Goal: Information Seeking & Learning: Learn about a topic

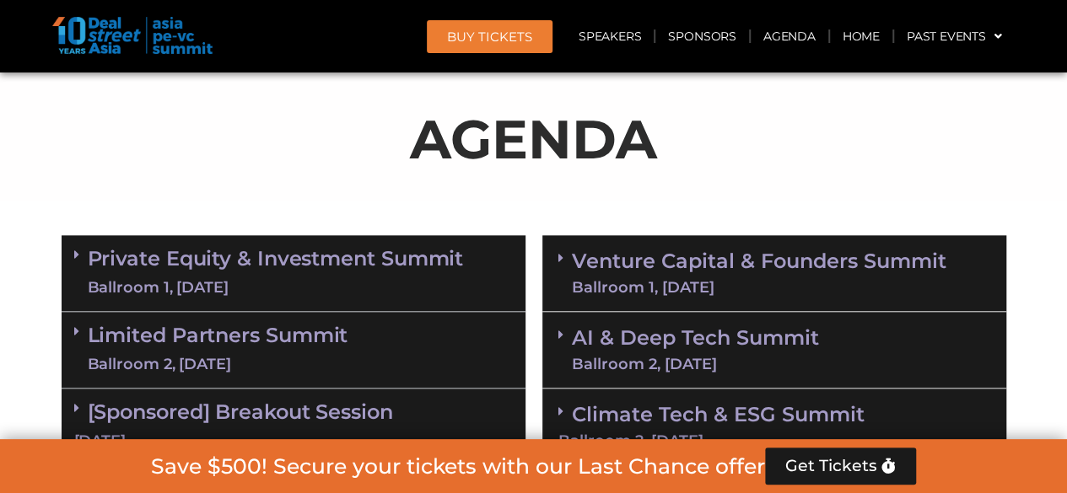
scroll to position [882, 0]
click at [177, 255] on link "Private Equity & Investment Summit Ballroom 1, [DATE]" at bounding box center [276, 273] width 376 height 51
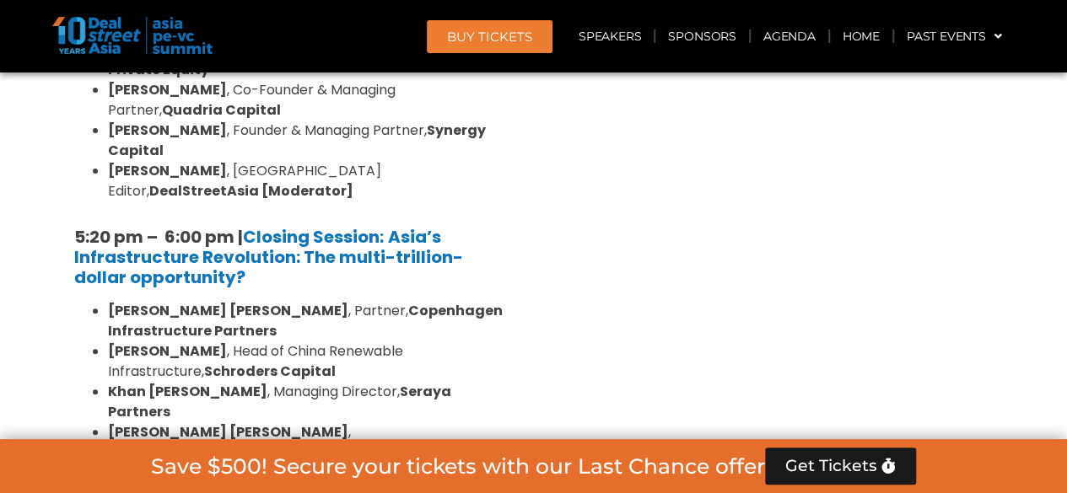
scroll to position [3329, 0]
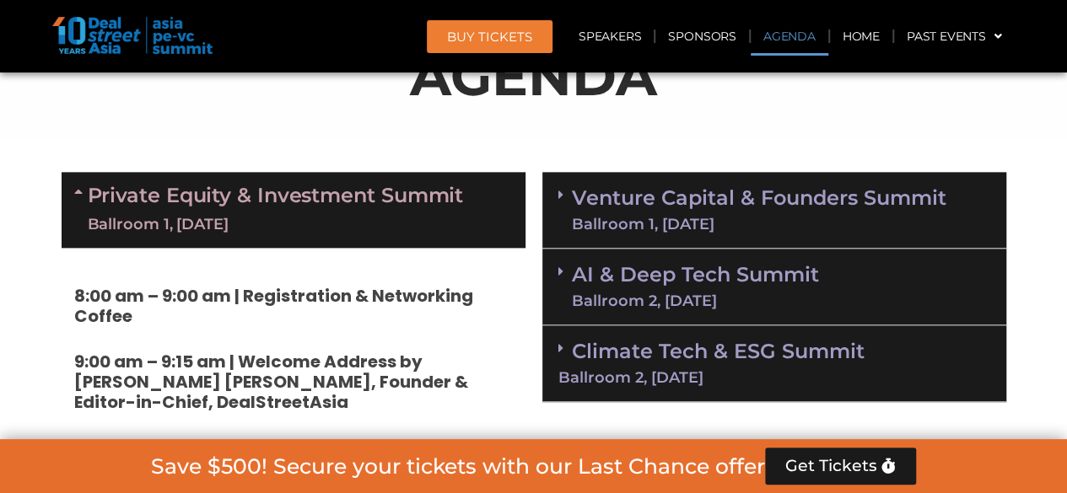
scroll to position [967, 0]
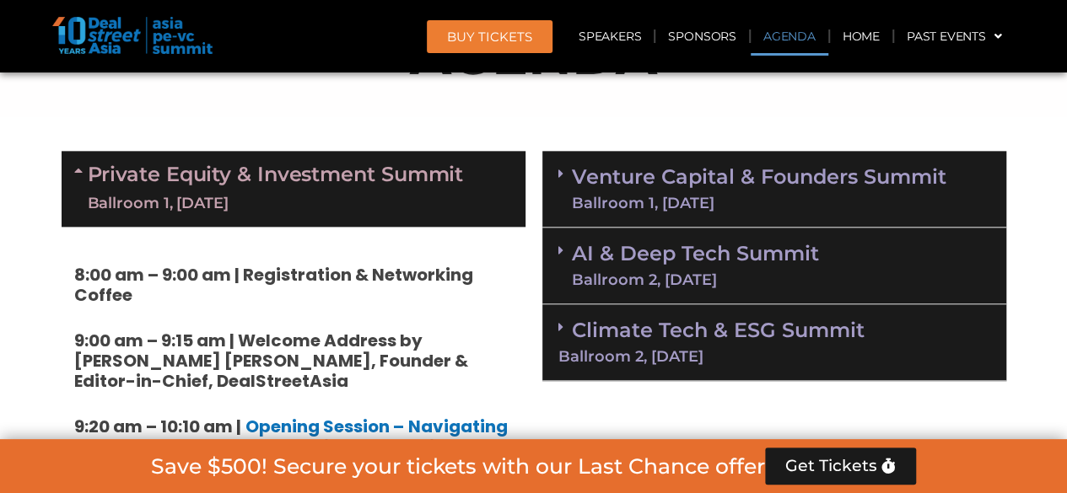
click at [676, 177] on link "Venture Capital & Founders​ Summit Ballroom 1, 11 Sept" at bounding box center [759, 189] width 375 height 44
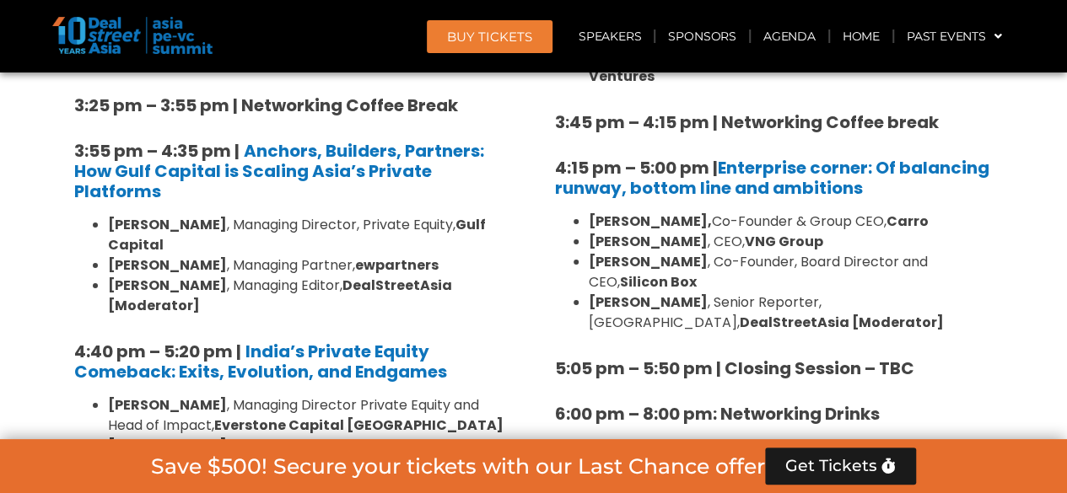
scroll to position [2991, 0]
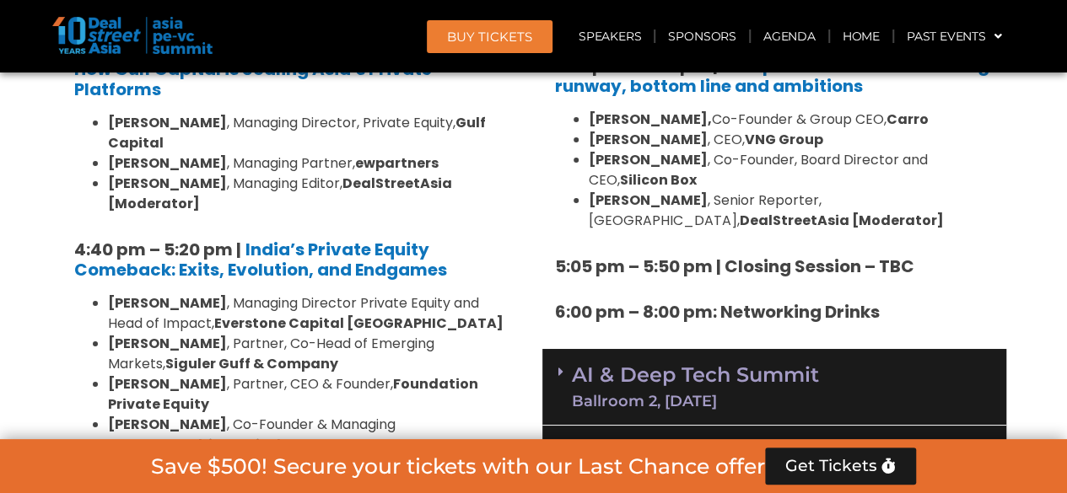
click at [688, 365] on link "AI & Deep Tech Summit Ballroom 2, 11 Sept" at bounding box center [695, 387] width 247 height 44
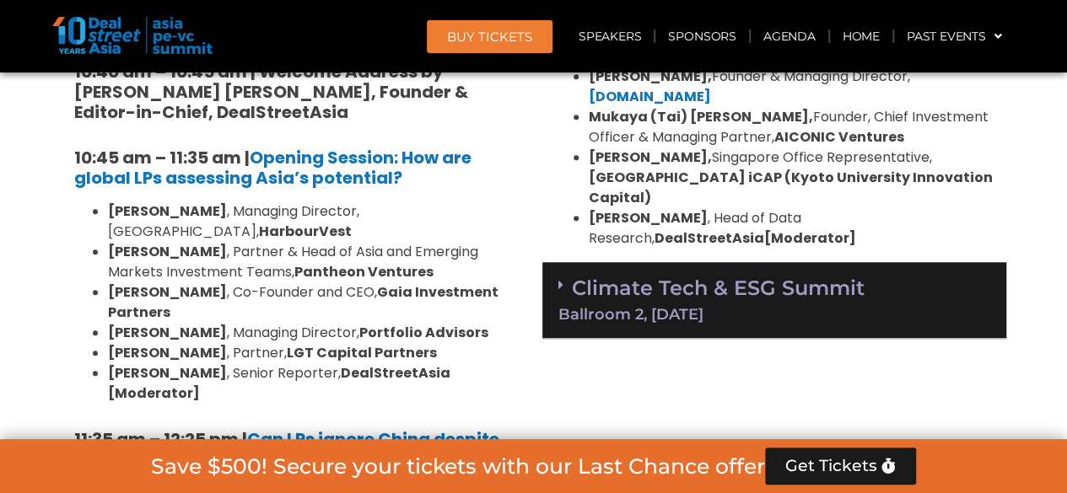
scroll to position [3750, 0]
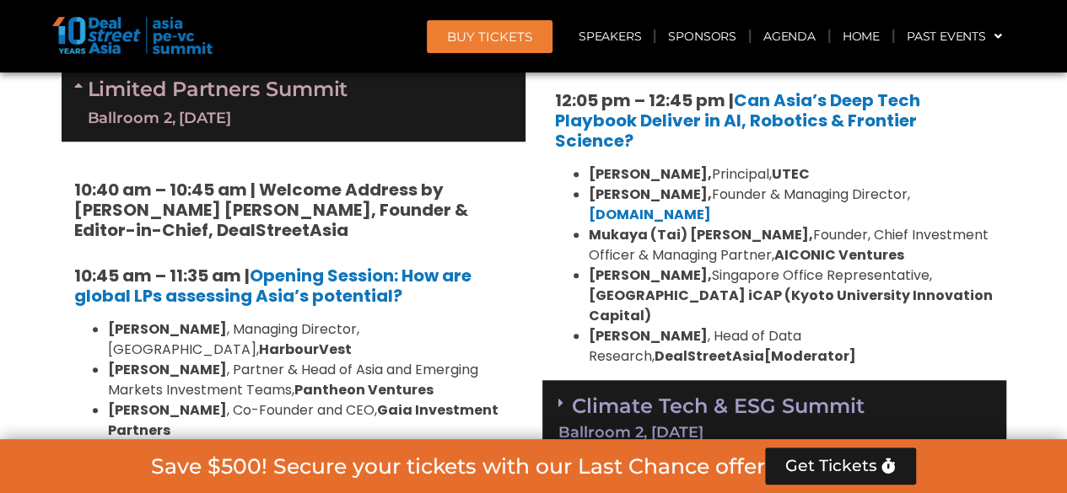
click at [730, 380] on div "Climate Tech & ESG Summit Ballroom 2, [DATE]" at bounding box center [774, 418] width 464 height 77
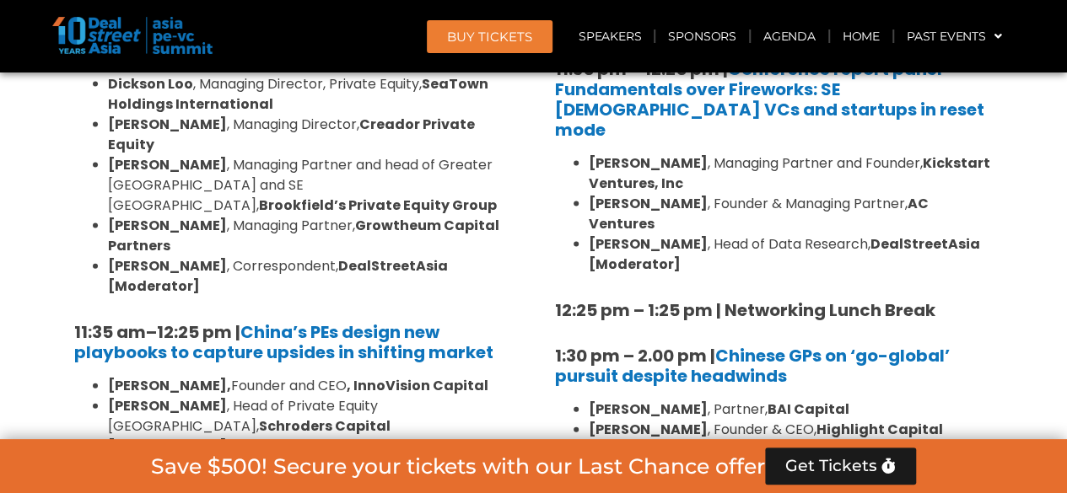
scroll to position [1557, 0]
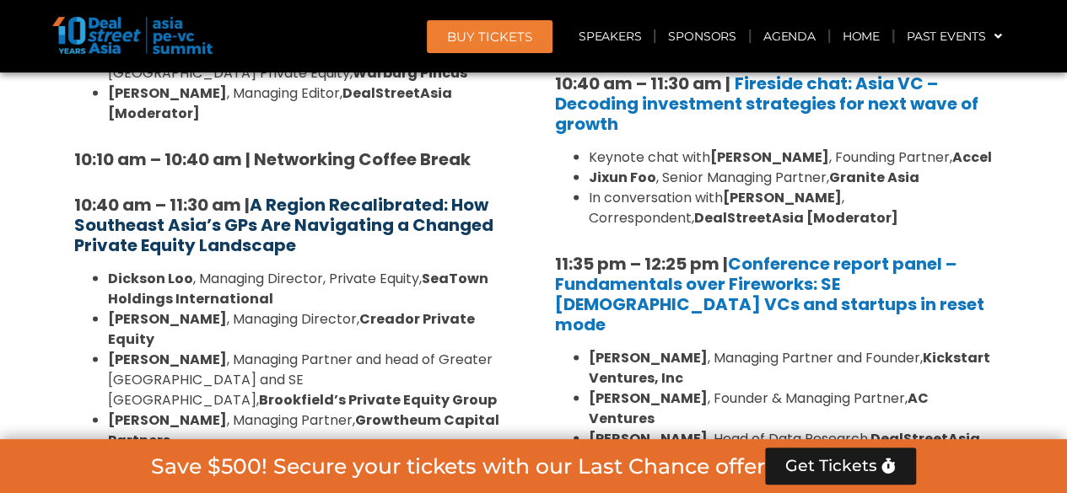
click at [311, 192] on strong "A Region Recalibrated: How Southeast Asia’s GPs Are Navigating a Changed Privat…" at bounding box center [283, 224] width 419 height 64
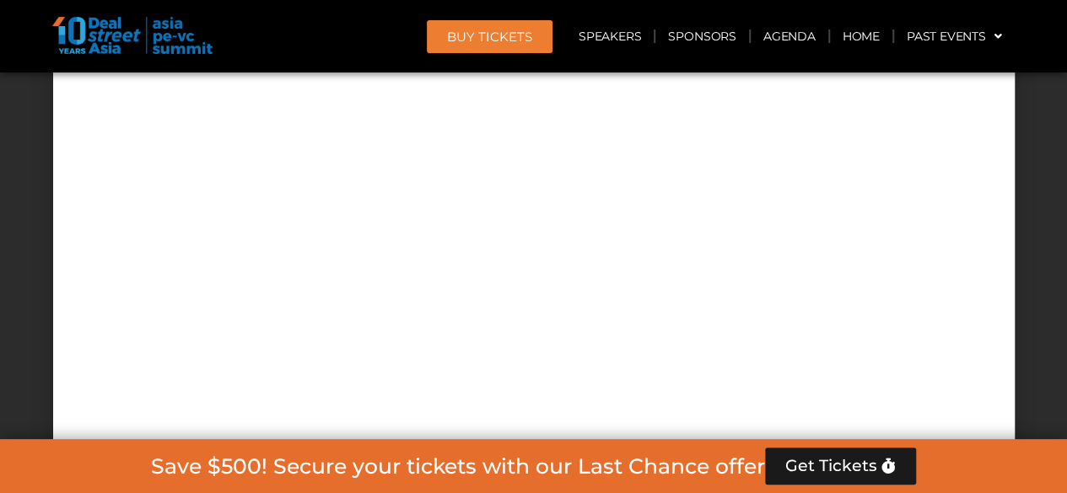
scroll to position [14407, 0]
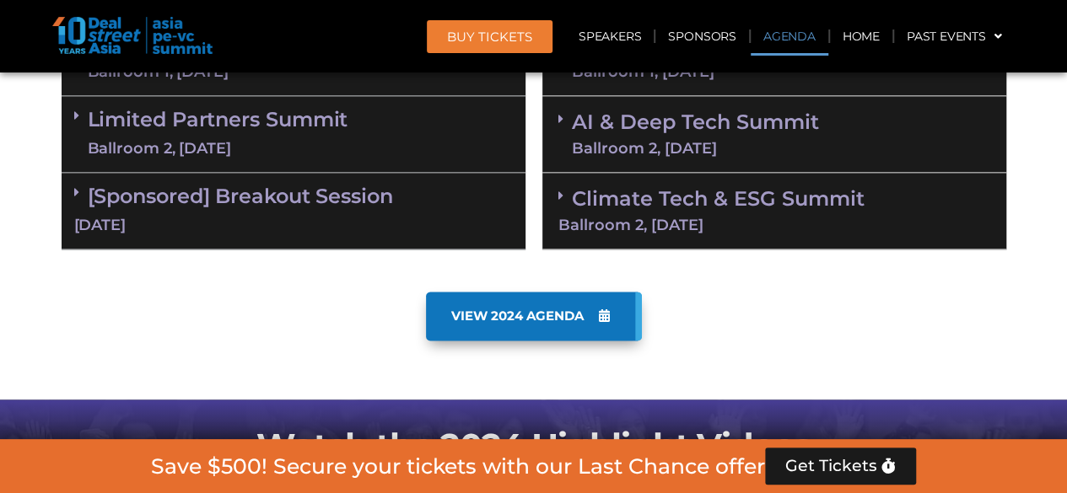
scroll to position [967, 0]
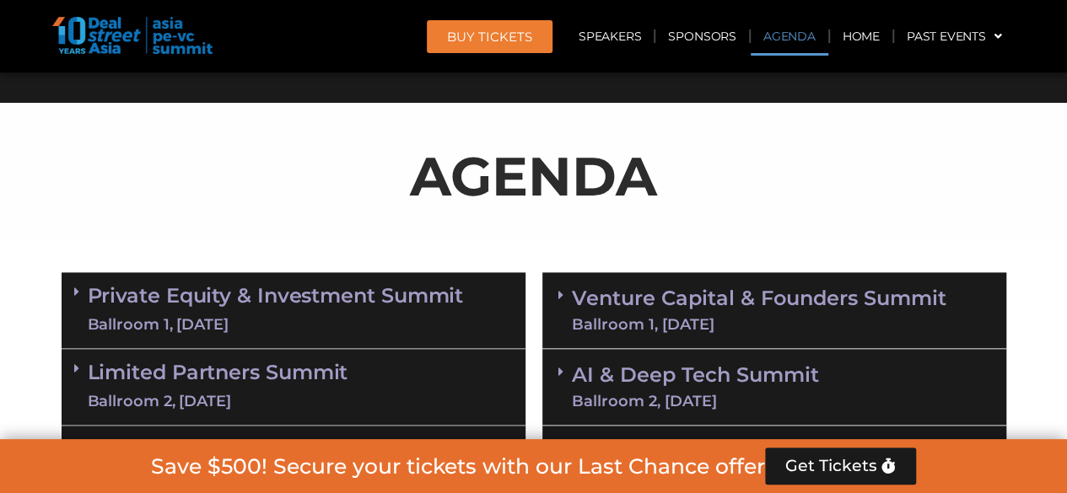
click at [246, 297] on link "Private Equity & Investment Summit Ballroom 1, 10 Sept" at bounding box center [276, 310] width 376 height 51
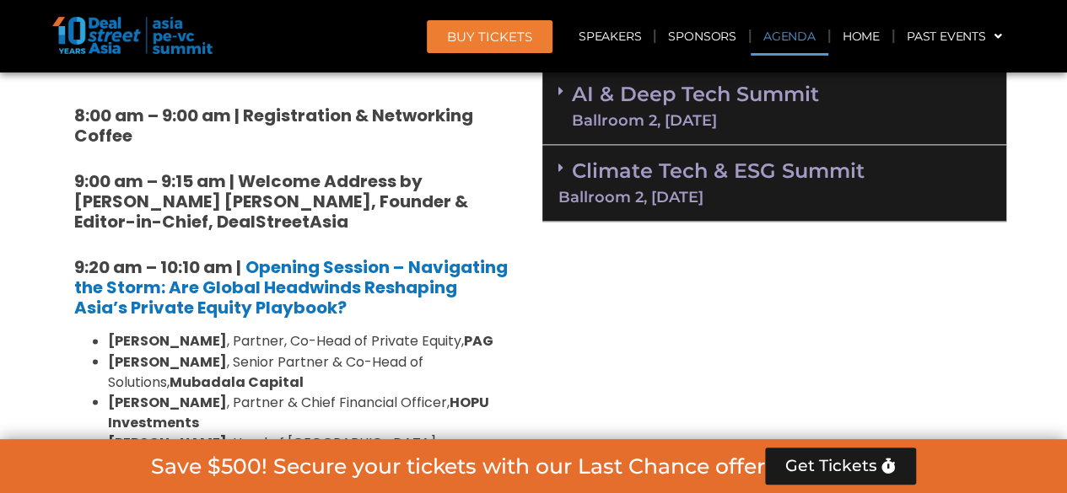
scroll to position [1304, 0]
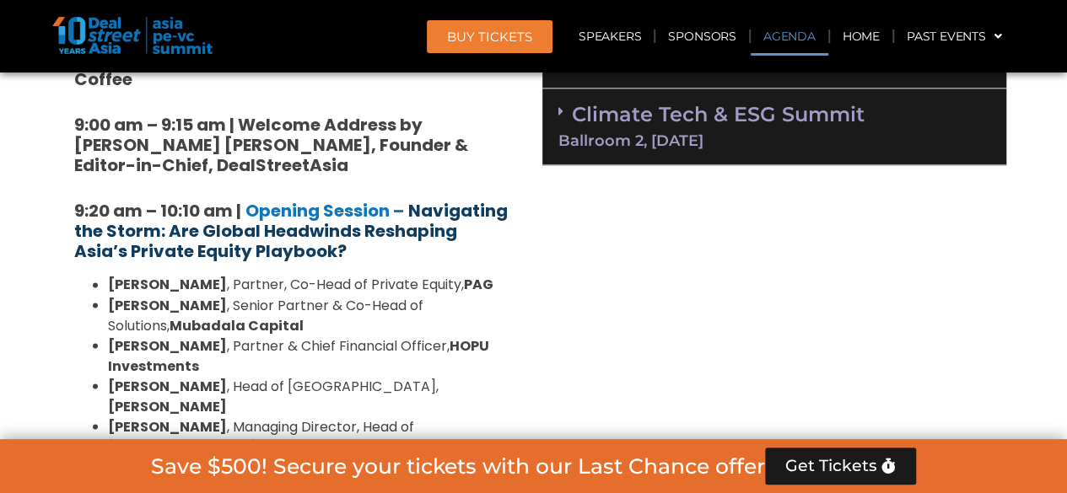
click at [340, 235] on strong "Navigating the Storm: Are Global Headwinds Reshaping Asia’s Private Equity Play…" at bounding box center [291, 231] width 434 height 64
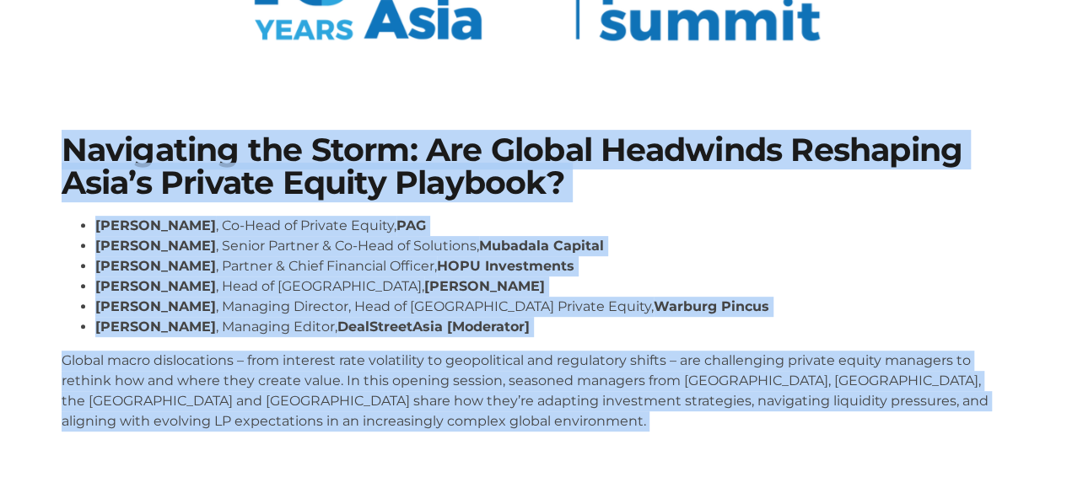
scroll to position [433, 0]
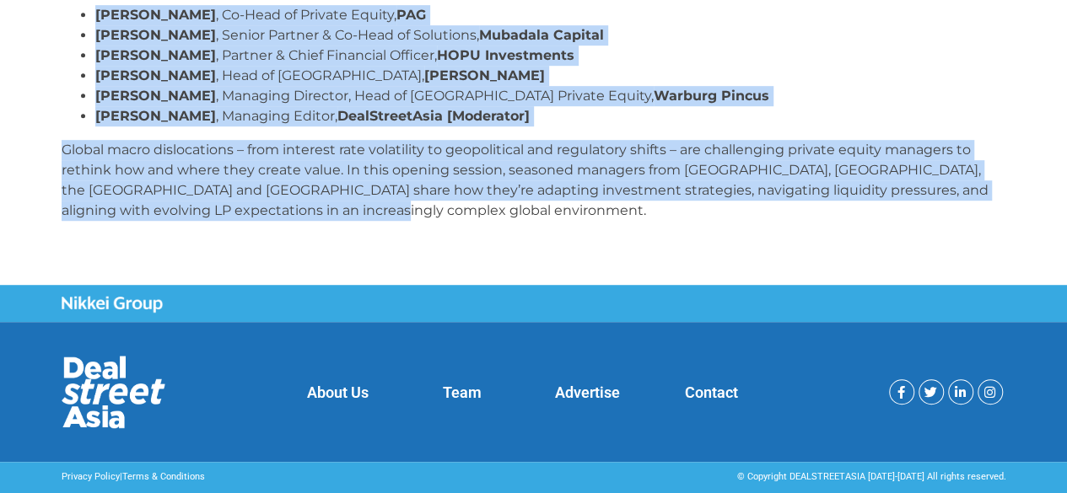
drag, startPoint x: 27, startPoint y: 372, endPoint x: 356, endPoint y: 216, distance: 364.1
click at [356, 216] on section "Navigating the Storm: Are Global Headwinds Reshaping Asia’s Private Equity Play…" at bounding box center [533, 79] width 1067 height 412
copy div "Navigating the Storm: Are Global Headwinds Reshaping Asia’s Private Equity Play…"
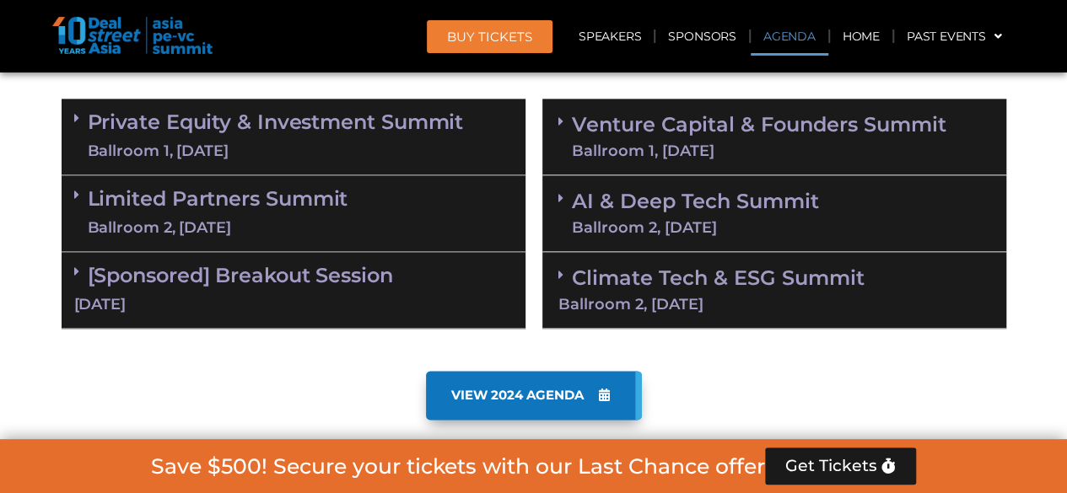
scroll to position [1135, 0]
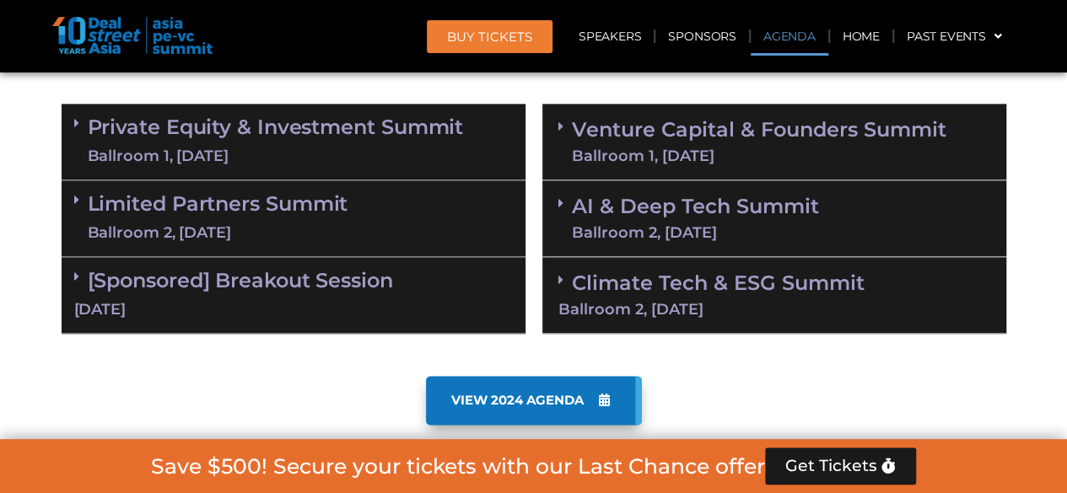
click at [261, 133] on link "Private Equity & Investment Summit Ballroom 1, [DATE]" at bounding box center [276, 141] width 376 height 51
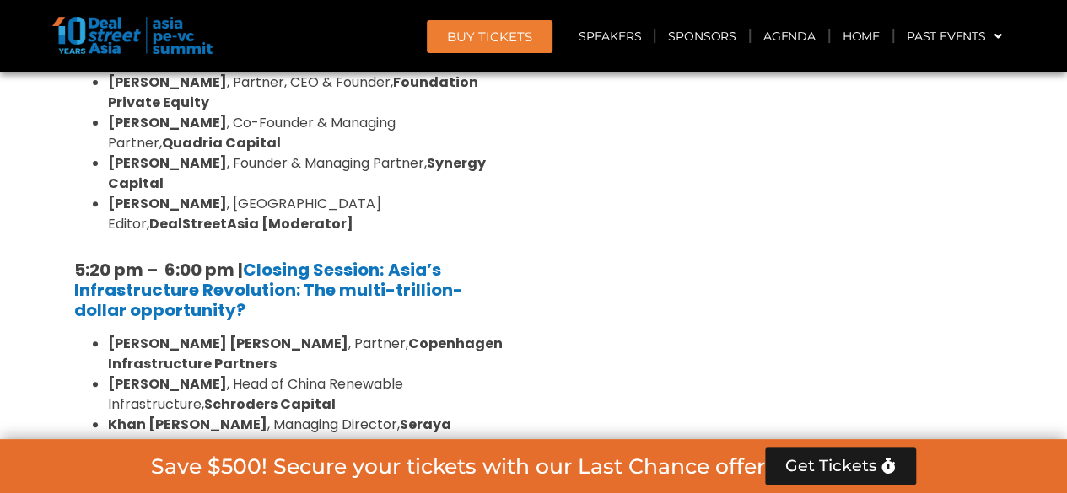
scroll to position [3413, 0]
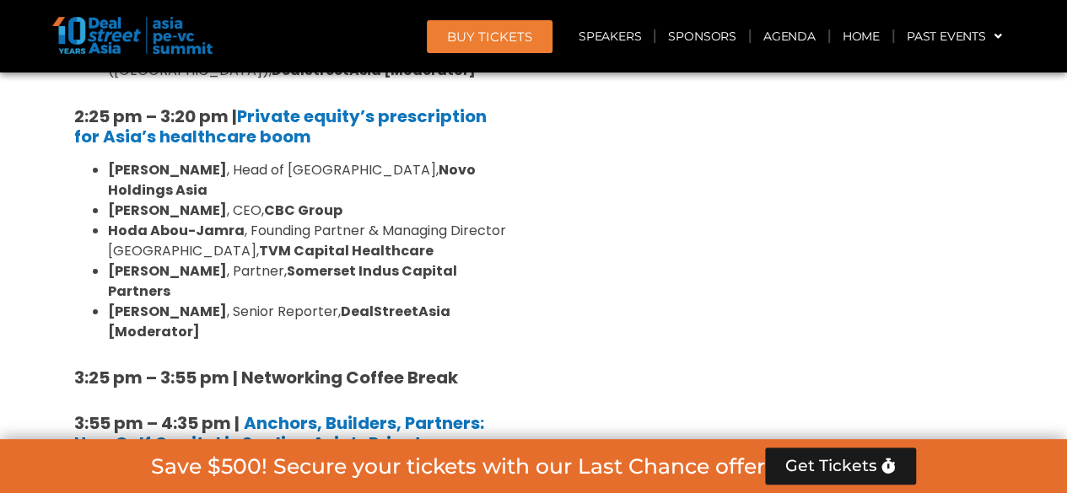
scroll to position [2738, 0]
click at [292, 412] on b "Anchors, Builders, Partners: How Gulf Capital is Scaling Asia’s Private Platfor…" at bounding box center [279, 444] width 410 height 64
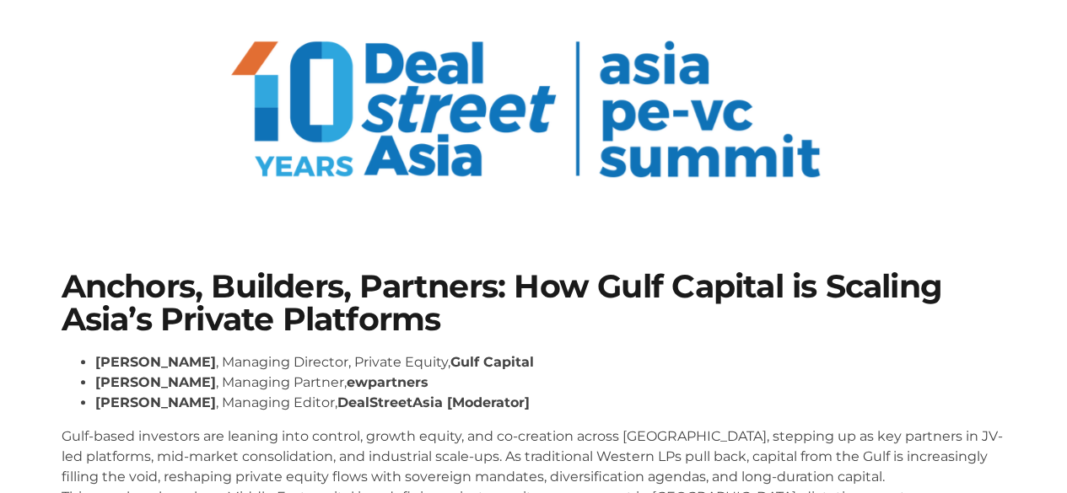
scroll to position [169, 0]
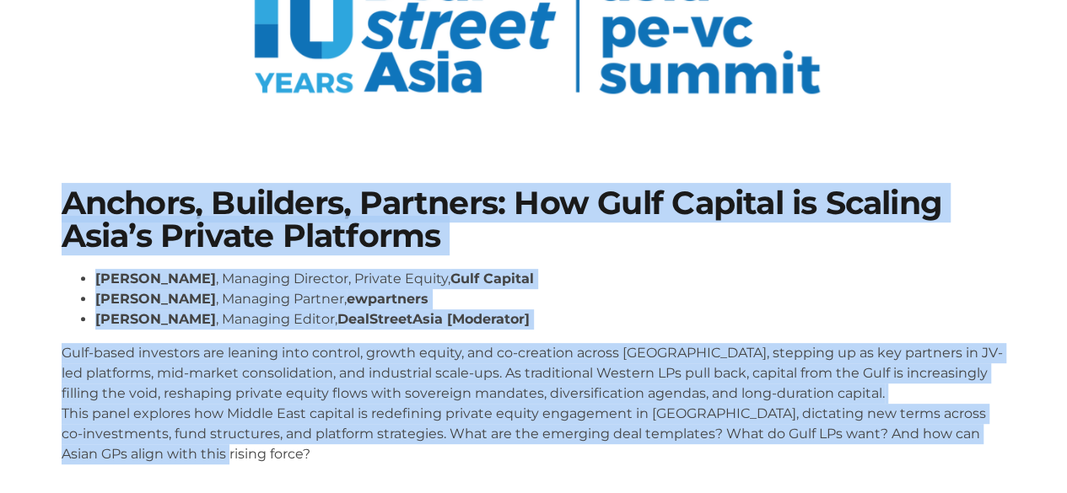
drag, startPoint x: 59, startPoint y: 203, endPoint x: 271, endPoint y: 448, distance: 323.5
click at [271, 448] on div "Anchors, Builders, Partners: How Gulf Capital is Scaling Asia’s Private Platfor…" at bounding box center [534, 333] width 962 height 308
copy div "Anchors, Builders, Partners: How Gulf Capital is Scaling Asia’s Private Platfor…"
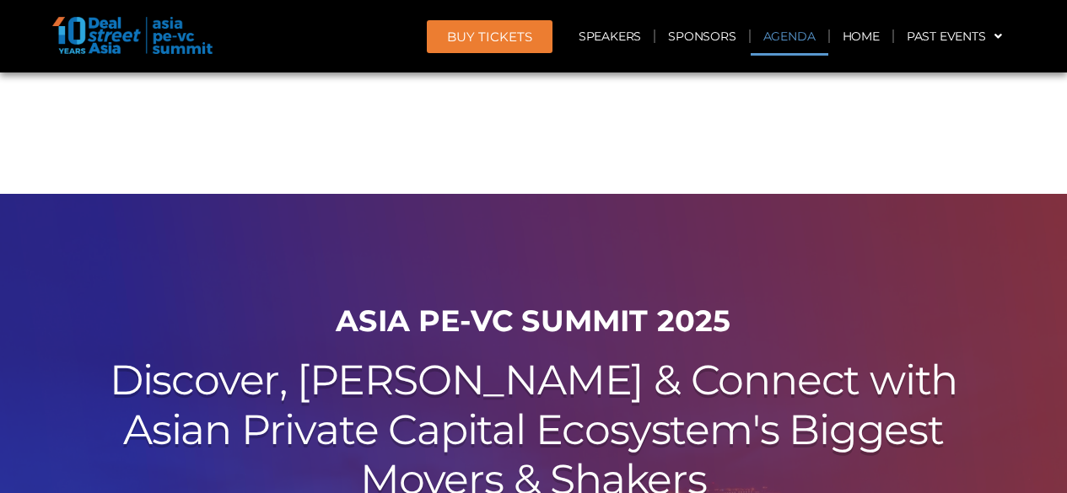
click at [784, 34] on link "Agenda" at bounding box center [790, 36] width 78 height 39
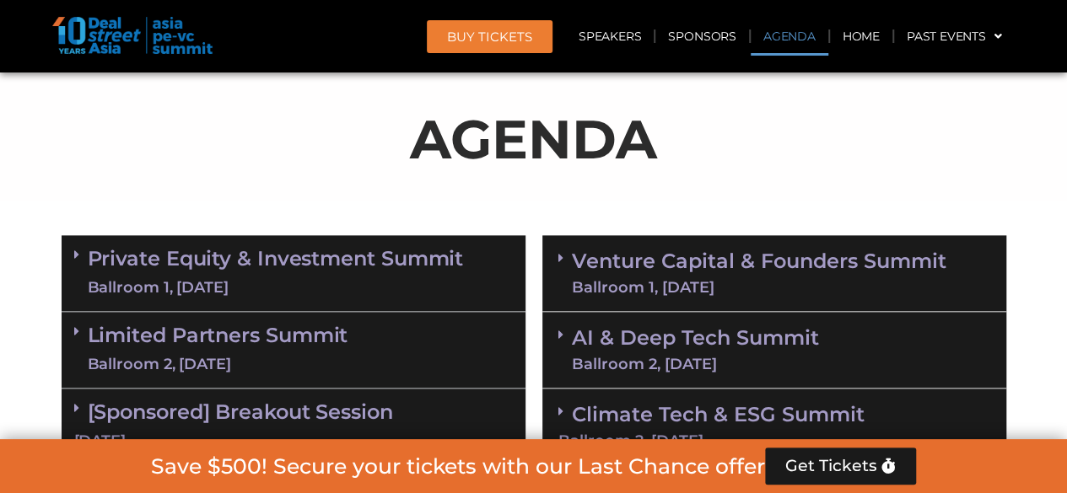
scroll to position [2738, 0]
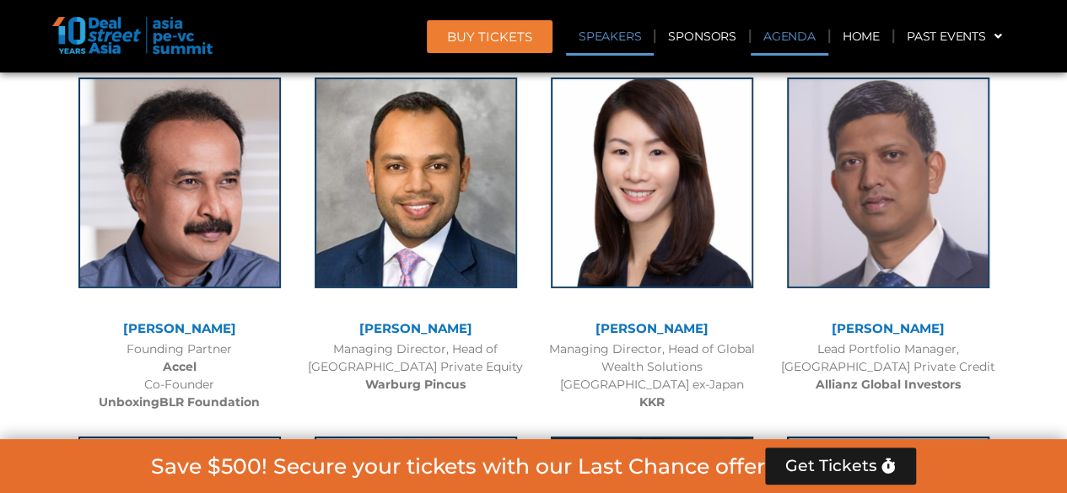
click at [779, 35] on link "Agenda" at bounding box center [790, 36] width 78 height 39
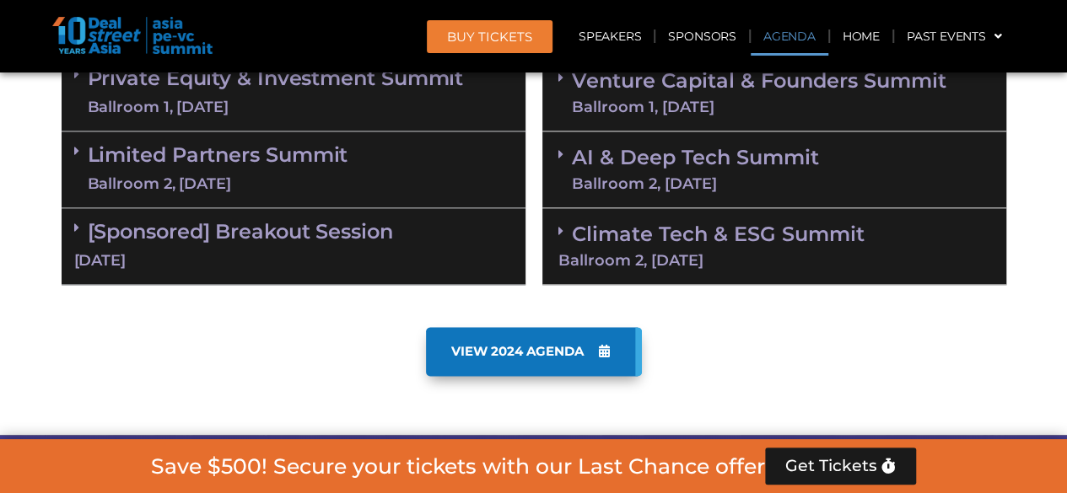
scroll to position [1004, 0]
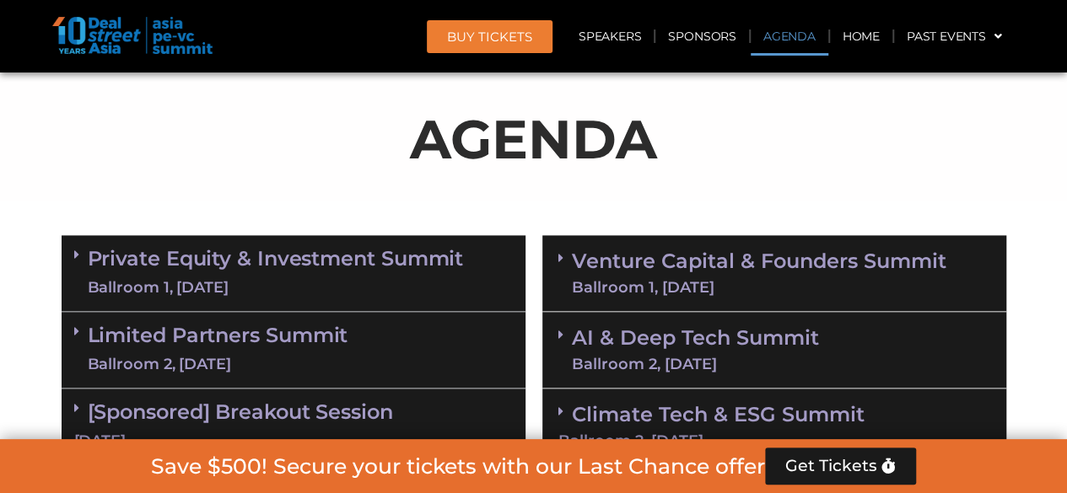
click at [233, 340] on link "Limited Partners Summit Ballroom 2, 10 Sept" at bounding box center [218, 350] width 261 height 51
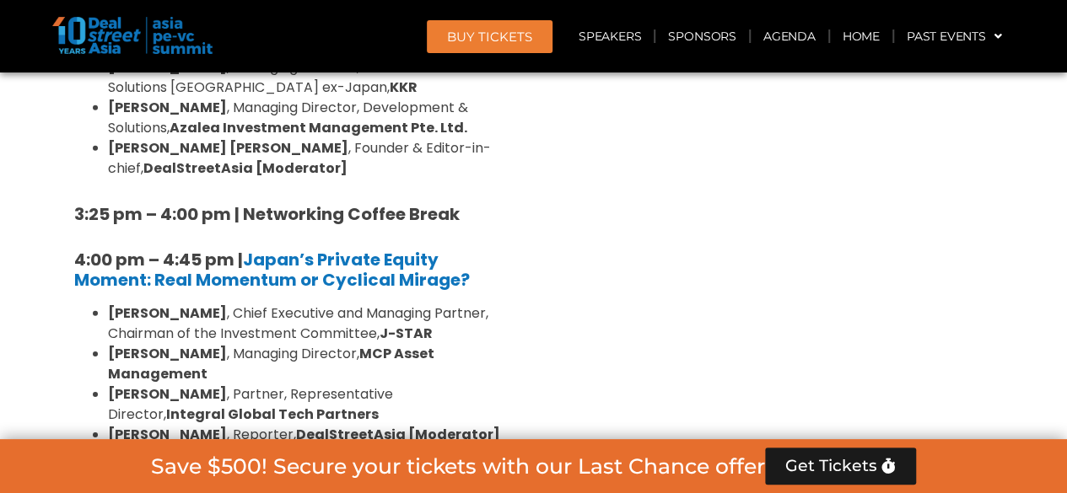
scroll to position [2438, 0]
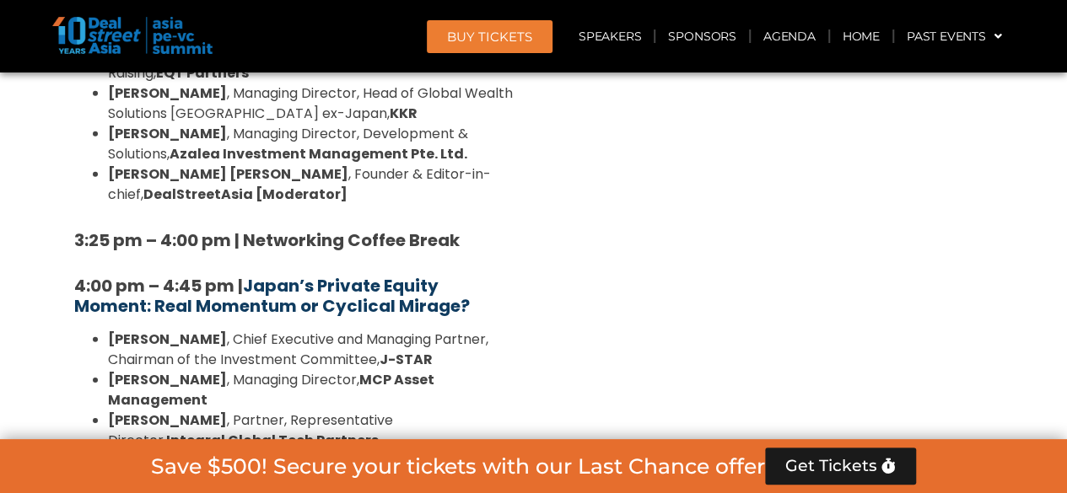
click at [329, 274] on b "Japan’s Private Equity Moment: Real Momentum or Cyclical Mirage?" at bounding box center [272, 296] width 396 height 44
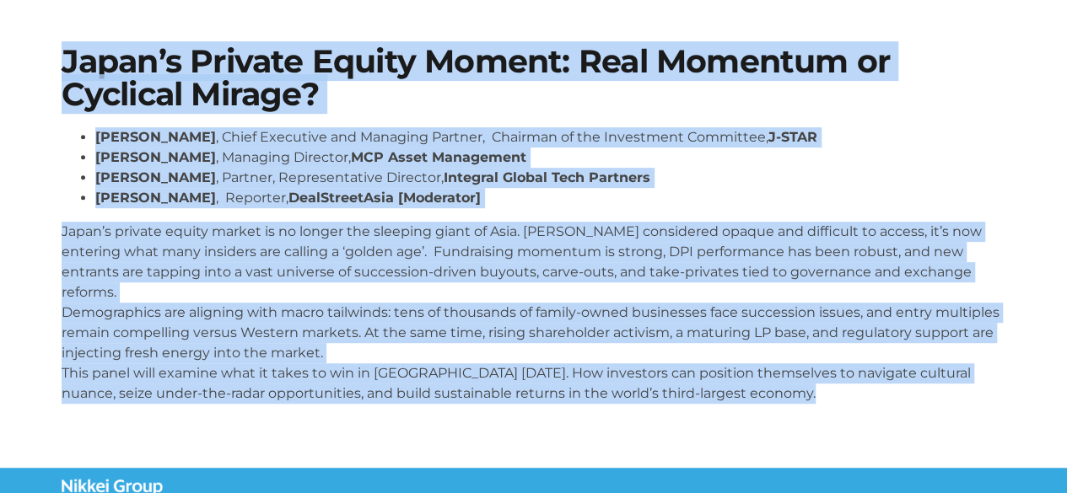
scroll to position [473, 0]
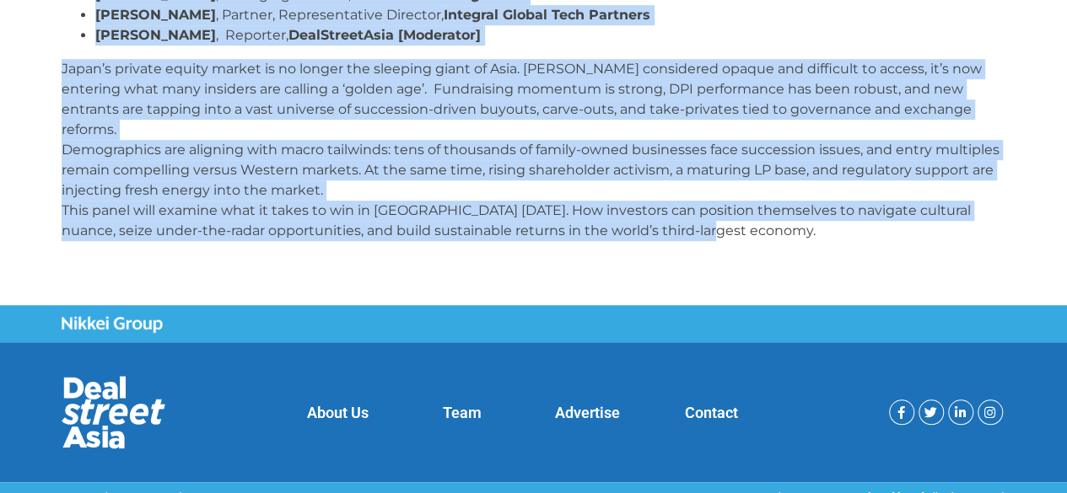
drag, startPoint x: 52, startPoint y: 375, endPoint x: 758, endPoint y: 216, distance: 723.6
click at [758, 216] on div "Japan’s Private Equity Moment: Real Momentum or Cyclical Mirage? [PERSON_NAME] …" at bounding box center [534, 68] width 962 height 389
copy div "Lorem’i Dolorsi Ametco Adipis: Elit Seddoeiu te Incididu Utlabo? Etdolor Magnaa…"
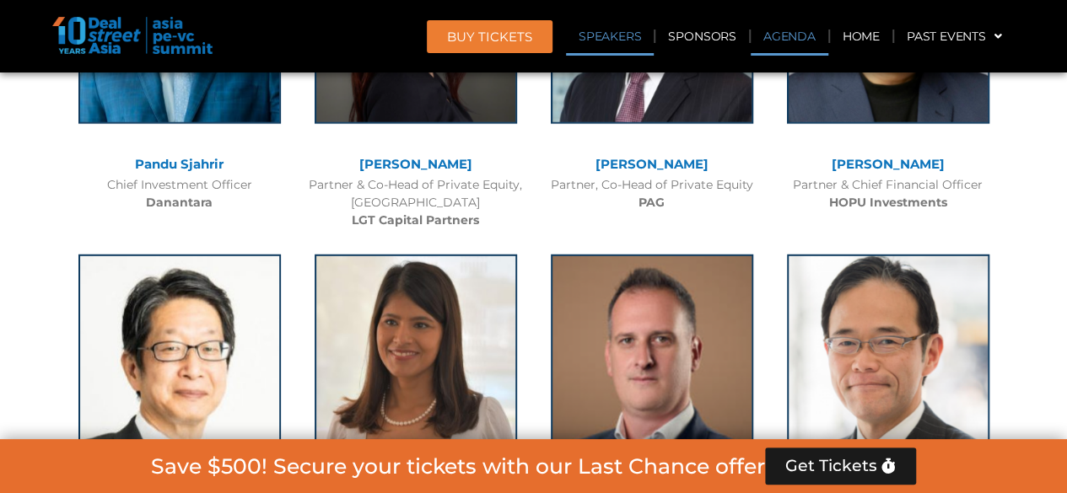
click at [778, 35] on link "Agenda" at bounding box center [790, 36] width 78 height 39
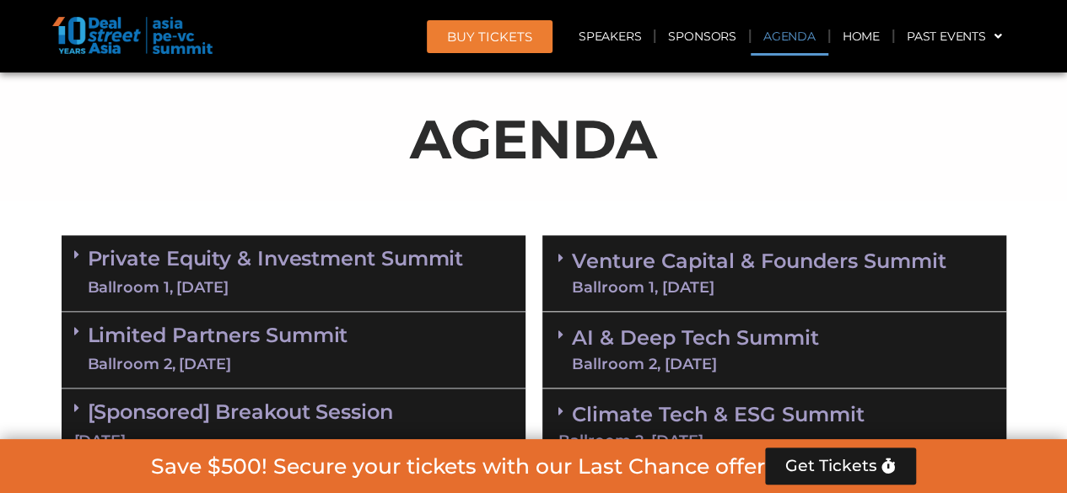
scroll to position [1173, 0]
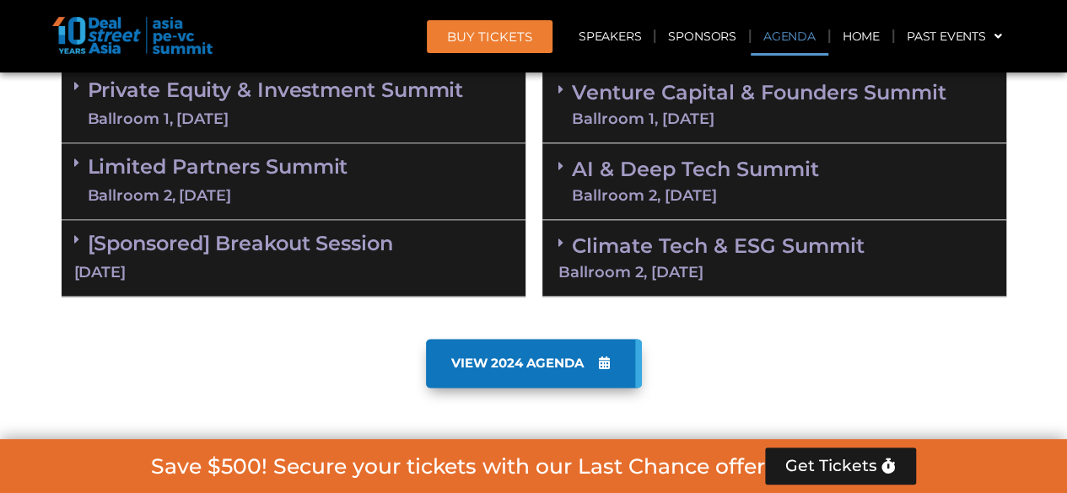
click at [741, 253] on link "Climate Tech & ESG Summit Ballroom 2, 11 Sept" at bounding box center [774, 257] width 432 height 46
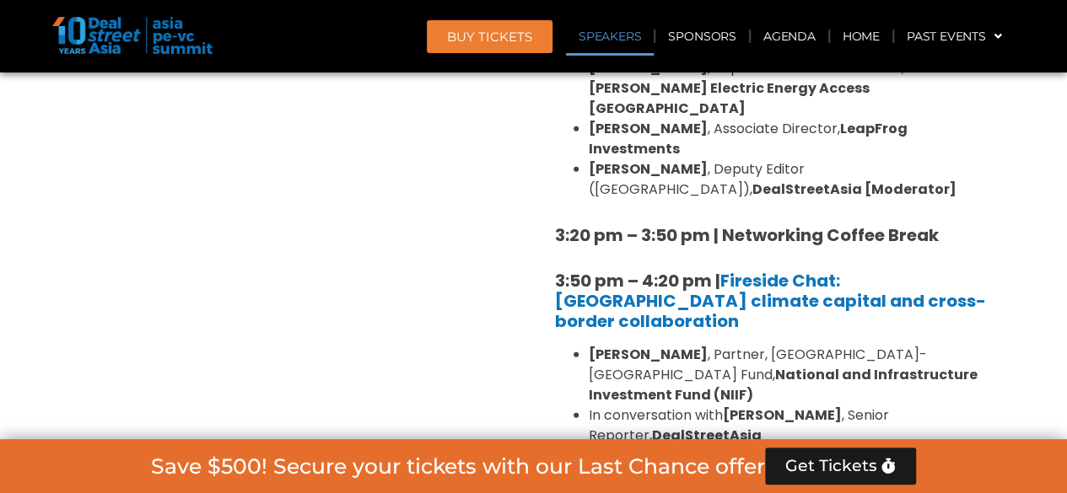
scroll to position [1932, 0]
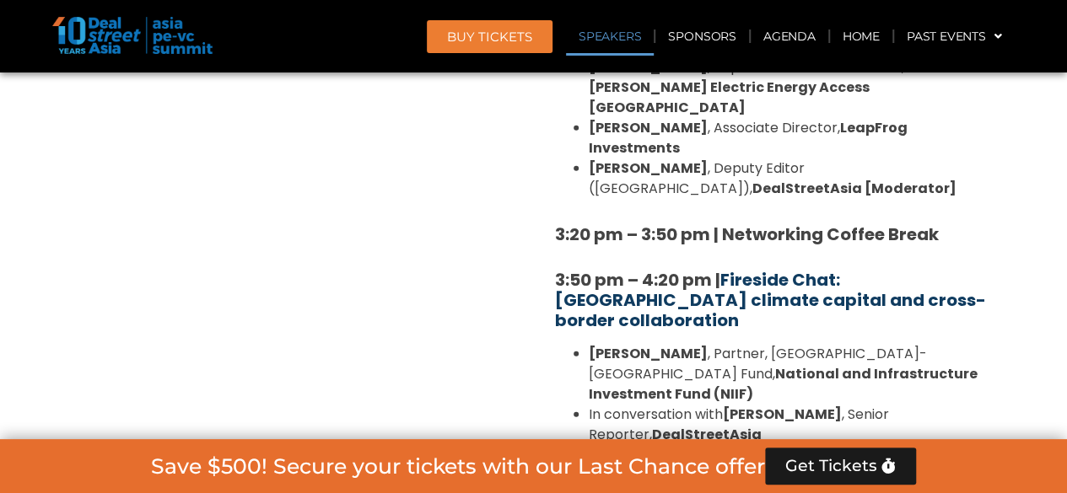
click at [837, 268] on link "Fireside Chat: Catalysing climate capital and cross-border collaboration" at bounding box center [770, 300] width 431 height 64
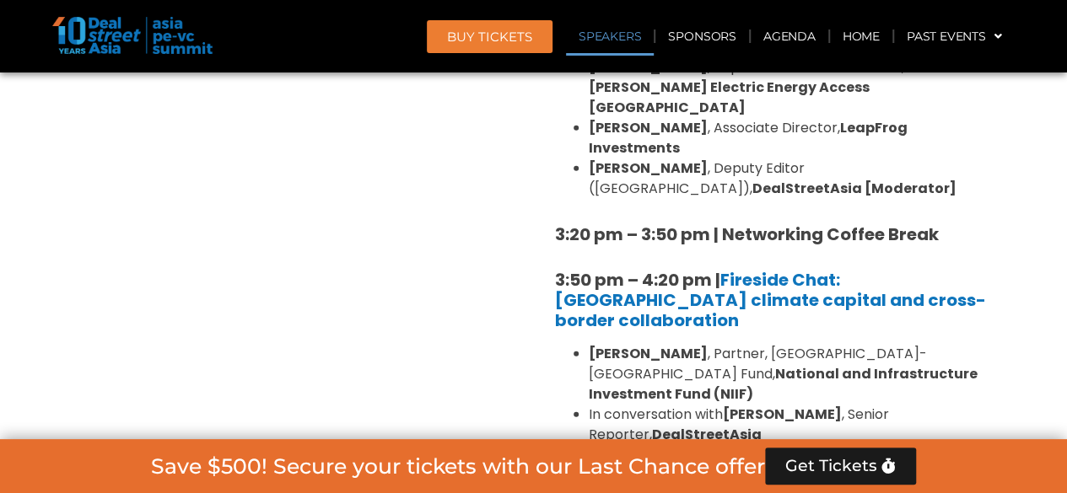
click at [393, 293] on div "Private Equity & Investment Summit Ballroom 1, 10 Sept 8:00 am – 9:00 am | Regi…" at bounding box center [293, 63] width 481 height 1528
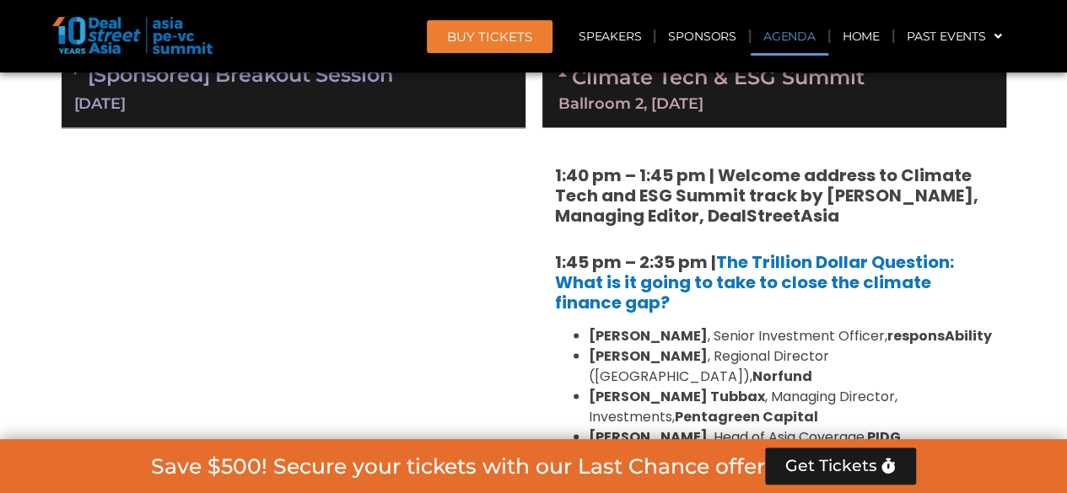
scroll to position [1088, 0]
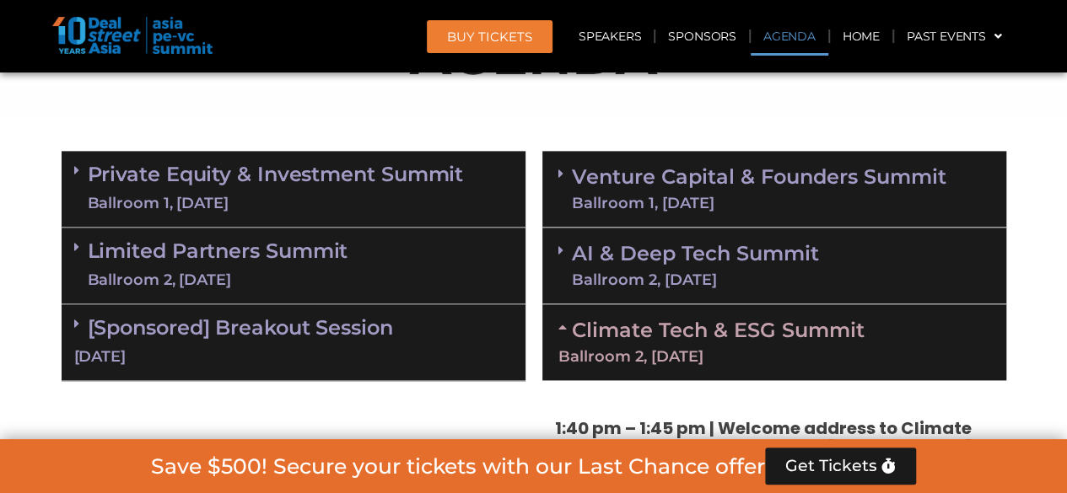
click at [734, 176] on link "Venture Capital & Founders​ Summit Ballroom 1, 11 Sept" at bounding box center [759, 189] width 375 height 44
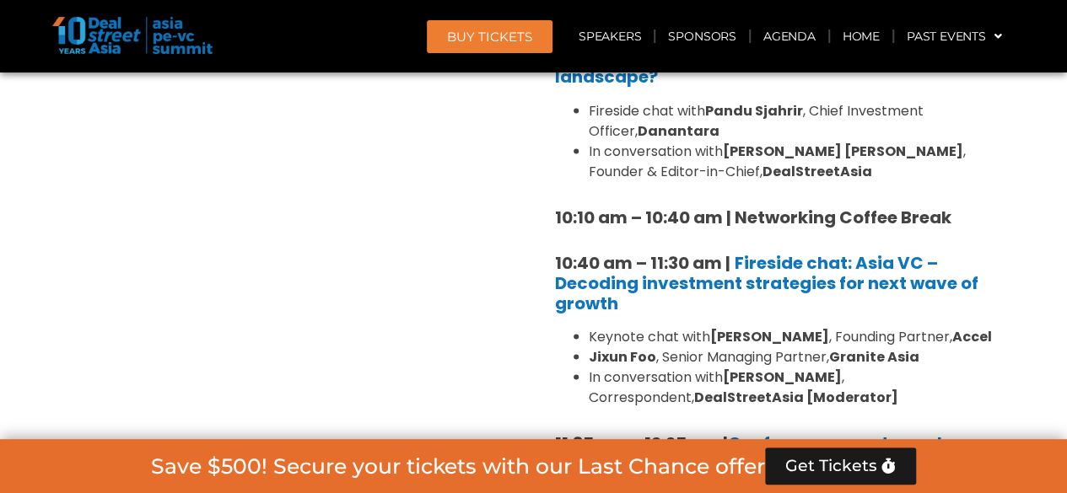
scroll to position [1594, 0]
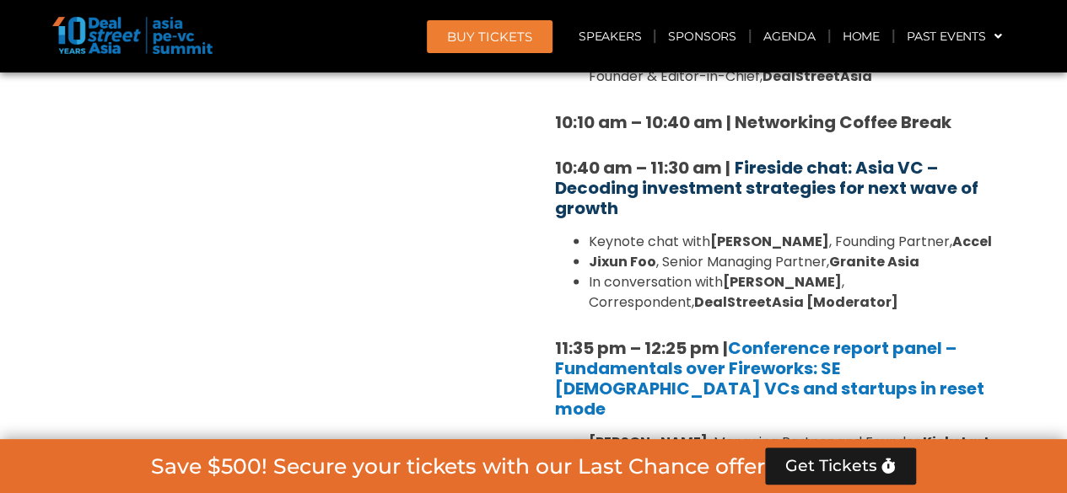
click at [870, 155] on b "Fireside chat: Asia VC – Decoding investment strategies for next wave of growth" at bounding box center [766, 187] width 423 height 64
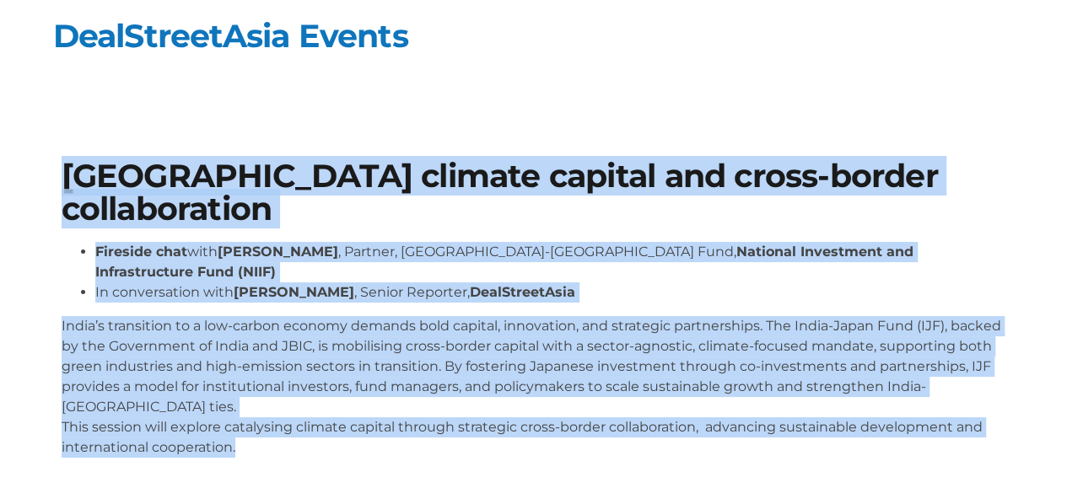
drag, startPoint x: 277, startPoint y: 373, endPoint x: 43, endPoint y: 175, distance: 305.9
click at [43, 175] on section "Catalysing climate capital and cross-border collaboration Fireside chat with Kr…" at bounding box center [533, 316] width 1067 height 412
copy div "Catalysing climate capital and cross-border collaboration Fireside chat with Kr…"
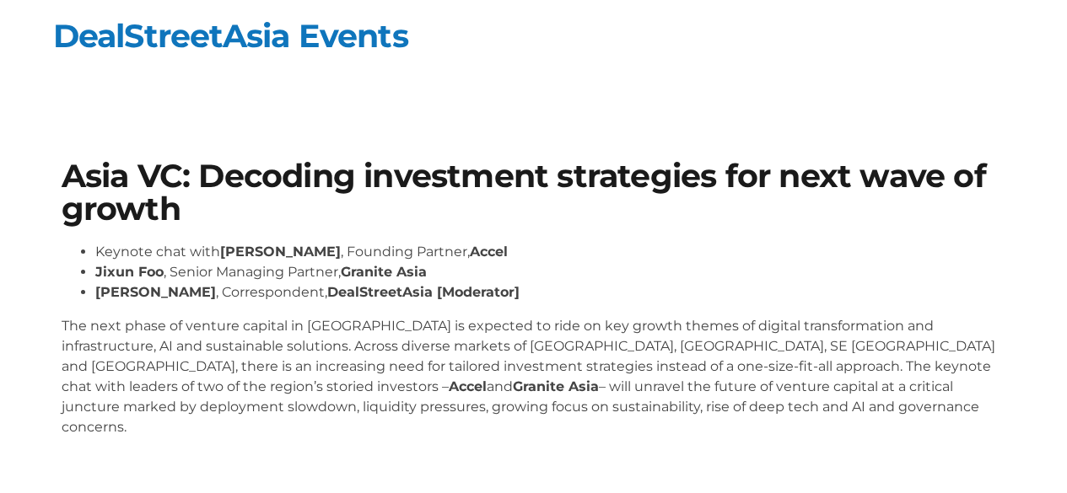
scroll to position [84, 0]
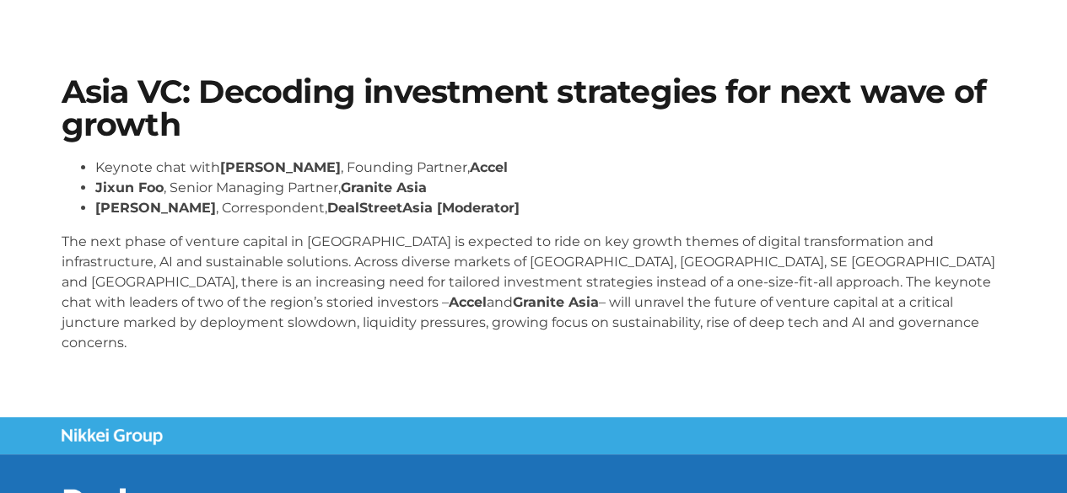
drag, startPoint x: 557, startPoint y: 334, endPoint x: 22, endPoint y: 87, distance: 589.1
click at [22, 87] on section "Asia VC: Decoding investment strategies for next wave of growth Keynote chat wi…" at bounding box center [533, 221] width 1067 height 392
copy div "Asia VC: Decoding investment strategies for next wave of growth Keynote chat wi…"
